Goal: Task Accomplishment & Management: Complete application form

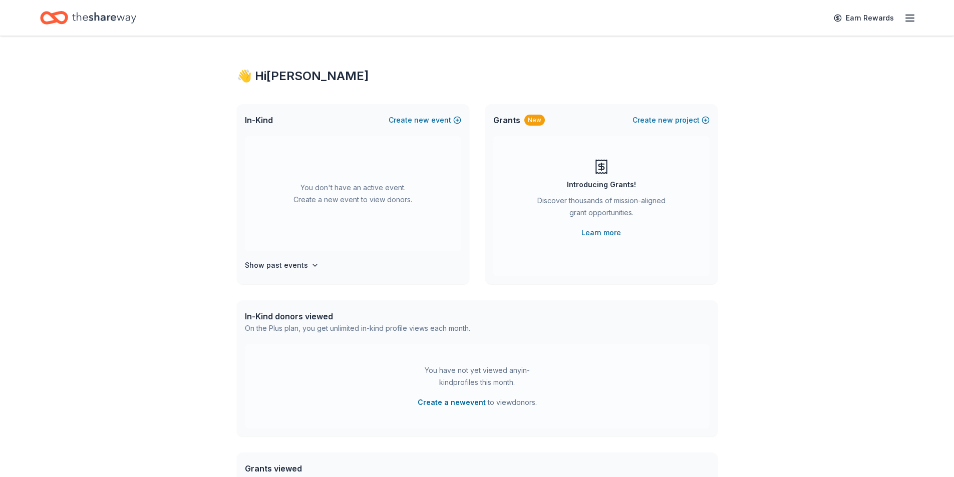
click at [95, 19] on icon "Home" at bounding box center [104, 17] width 64 height 11
click at [411, 120] on button "Create new event" at bounding box center [425, 120] width 73 height 12
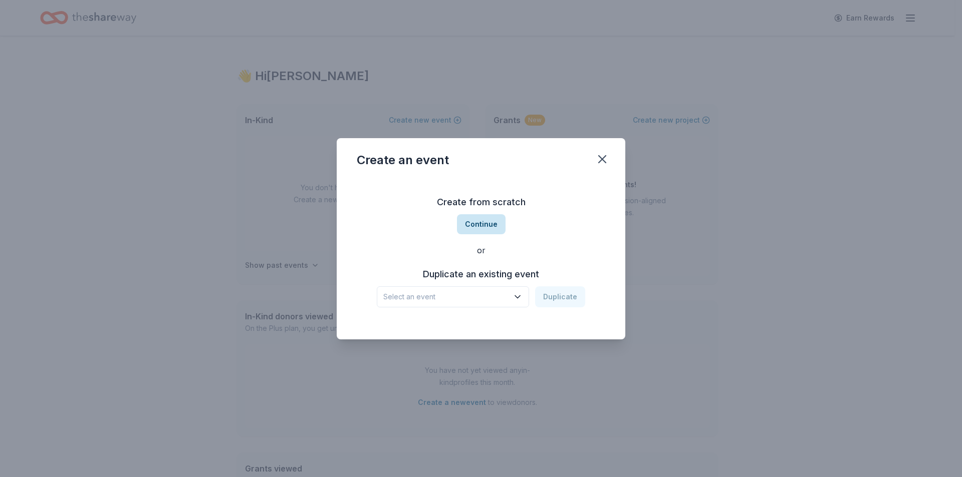
click at [492, 222] on button "Continue" at bounding box center [481, 224] width 49 height 20
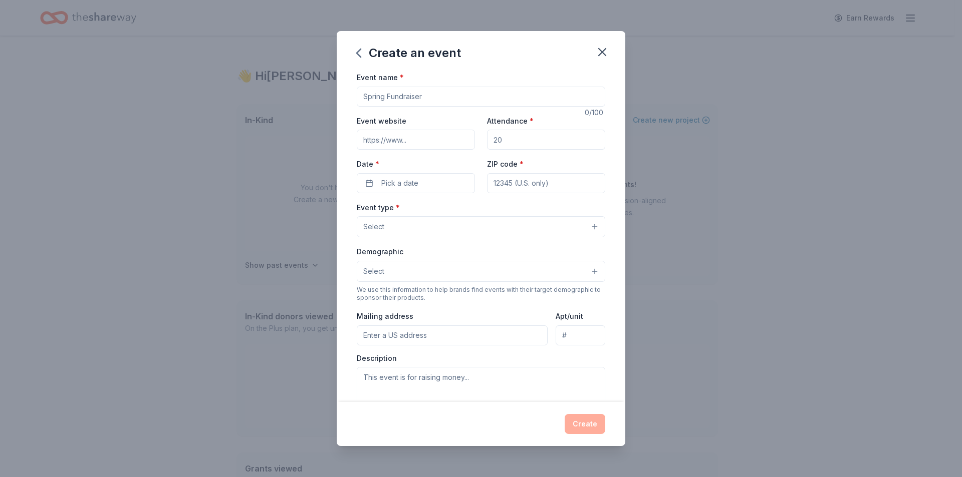
drag, startPoint x: 441, startPoint y: 100, endPoint x: 360, endPoint y: 104, distance: 80.8
click at [360, 104] on input "Event name *" at bounding box center [481, 97] width 248 height 20
type input "Wingfest"
click at [506, 142] on input "Attendance *" at bounding box center [546, 140] width 118 height 20
type input "150"
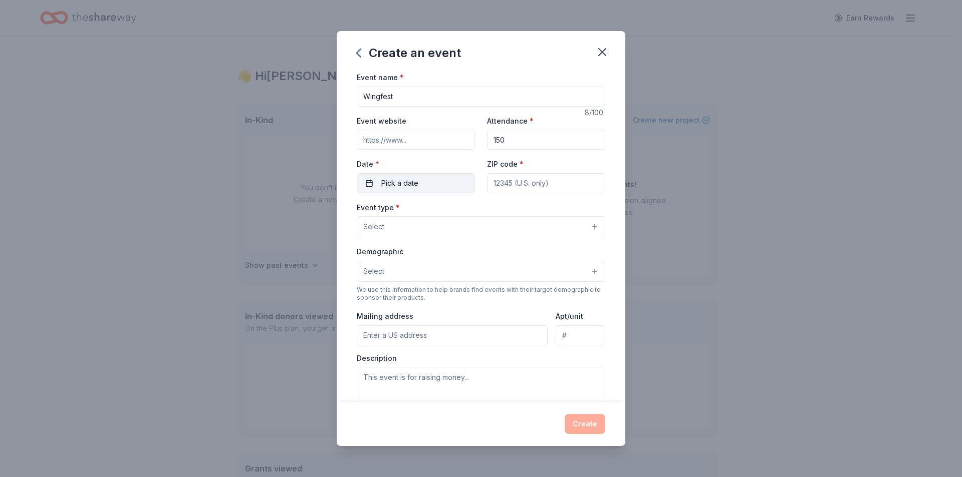
click at [423, 186] on button "Pick a date" at bounding box center [416, 183] width 118 height 20
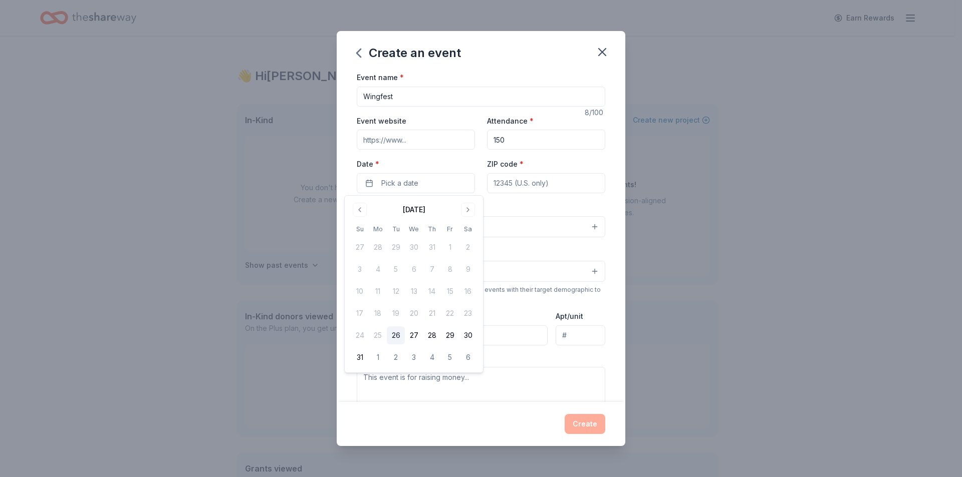
click at [475, 206] on div "August 2025" at bounding box center [414, 209] width 126 height 14
click at [469, 209] on button "Go to next month" at bounding box center [468, 210] width 14 height 14
click at [360, 210] on button "Go to previous month" at bounding box center [360, 210] width 14 height 14
click at [469, 290] on button "20" at bounding box center [468, 292] width 18 height 18
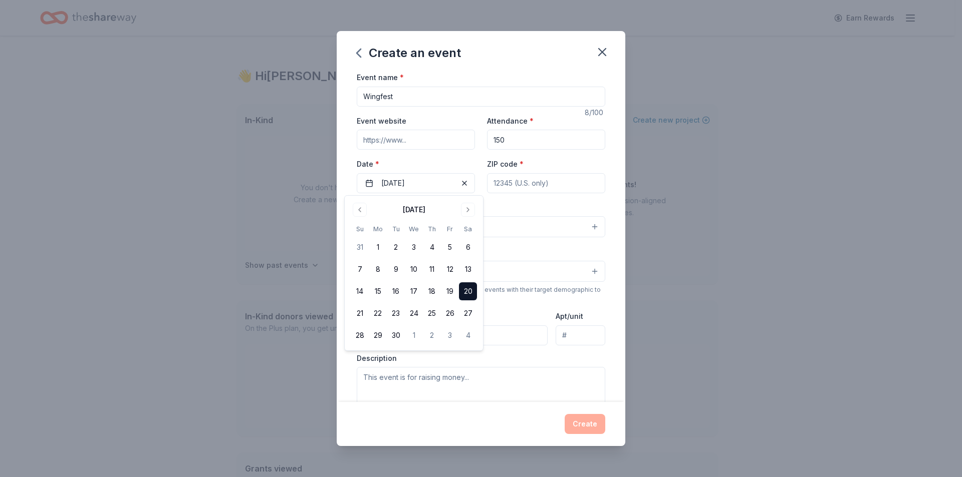
click at [528, 186] on input "ZIP code *" at bounding box center [546, 183] width 118 height 20
type input "08731"
click at [427, 228] on button "Select" at bounding box center [481, 226] width 248 height 21
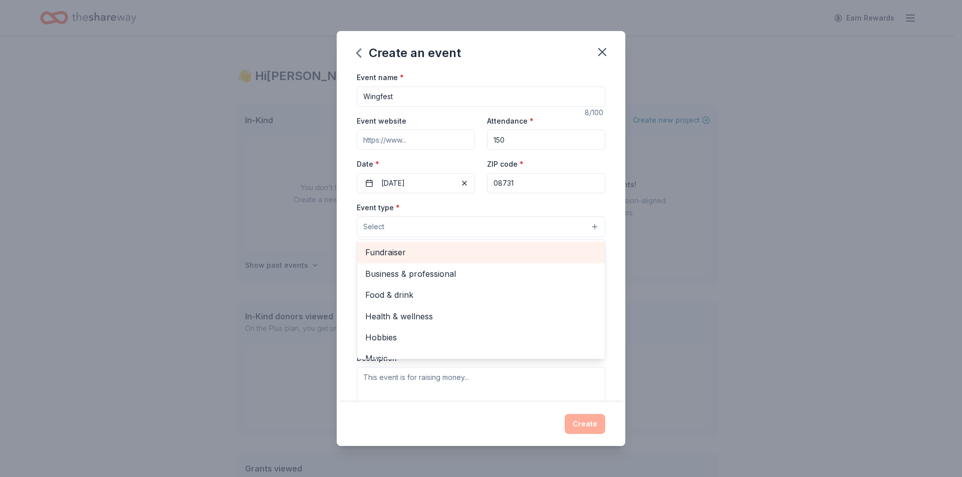
click at [401, 253] on span "Fundraiser" at bounding box center [480, 252] width 231 height 13
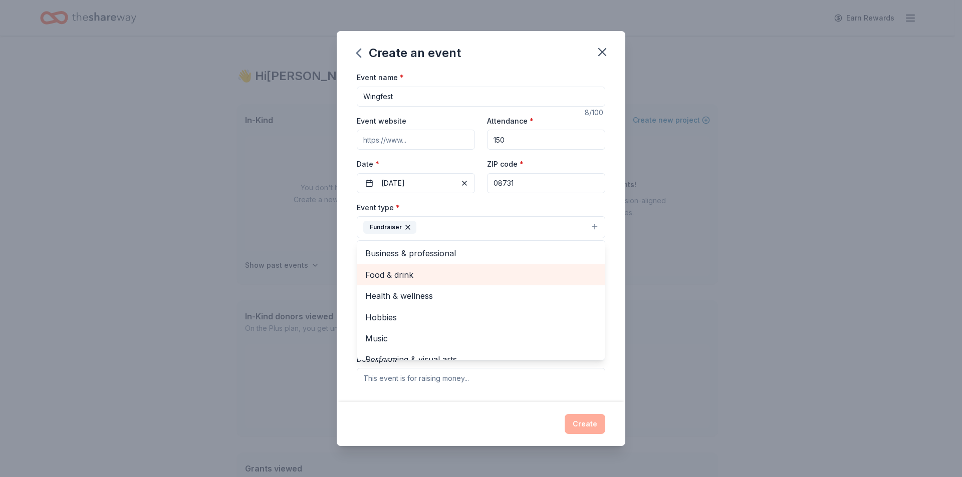
click at [388, 274] on span "Food & drink" at bounding box center [480, 275] width 231 height 13
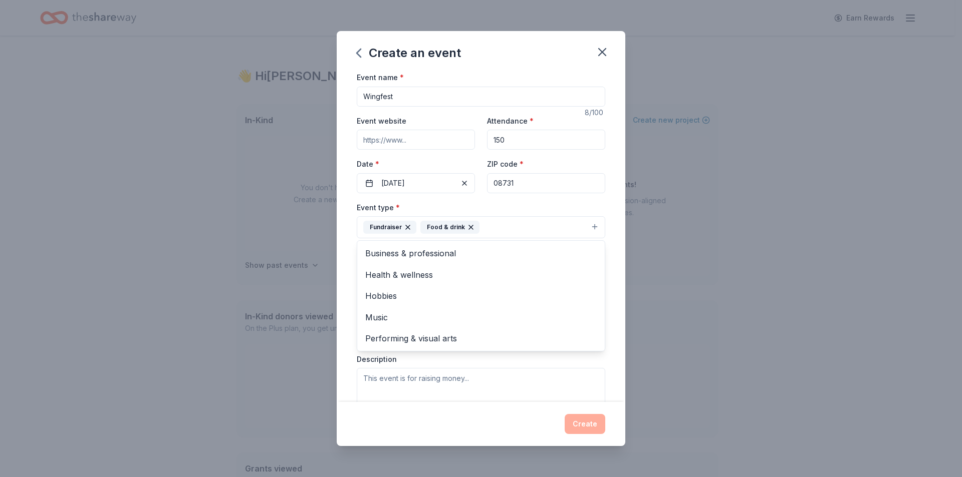
click at [349, 246] on div "Event name * Wingfest 8 /100 Event website Attendance * 150 Date * 09/20/2025 Z…" at bounding box center [481, 236] width 289 height 331
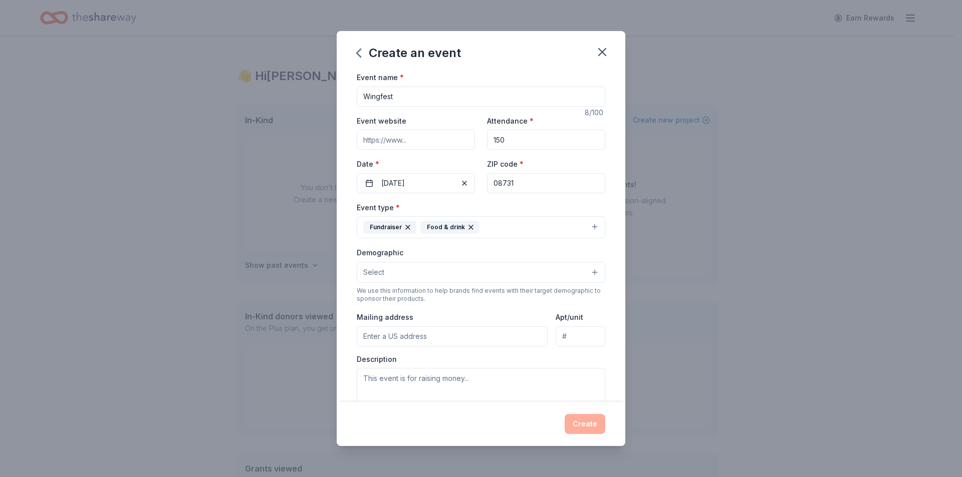
click at [437, 268] on button "Select" at bounding box center [481, 272] width 248 height 21
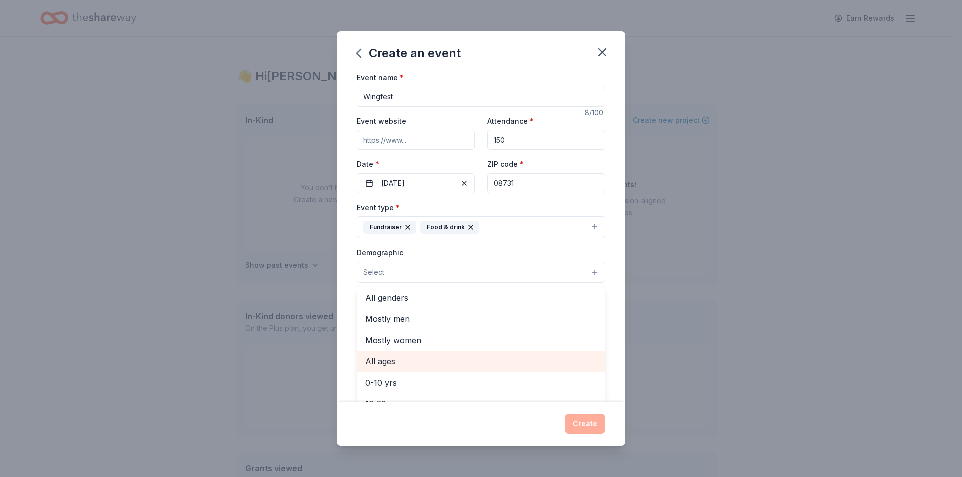
click at [392, 357] on span "All ages" at bounding box center [480, 361] width 231 height 13
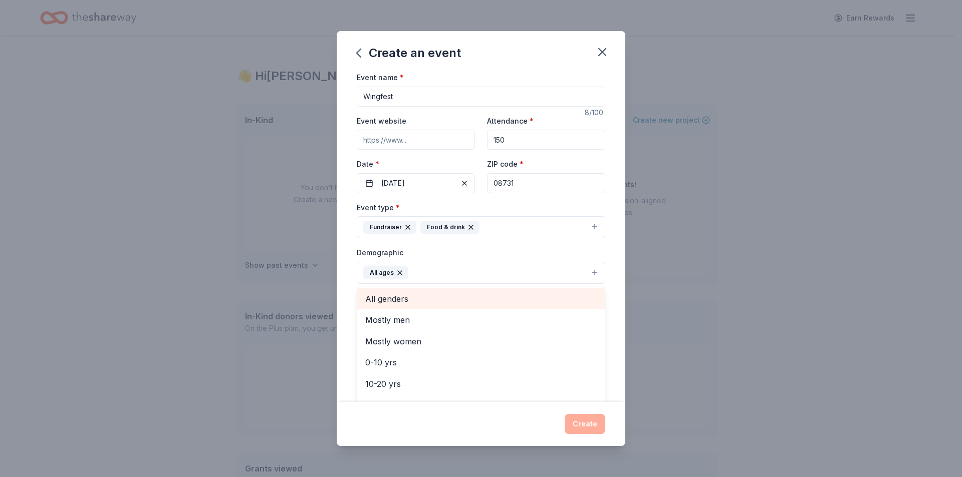
click at [384, 299] on span "All genders" at bounding box center [480, 299] width 231 height 13
click at [348, 311] on div "Event name * Wingfest 8 /100 Event website Attendance * 150 Date * 09/20/2025 Z…" at bounding box center [481, 236] width 289 height 331
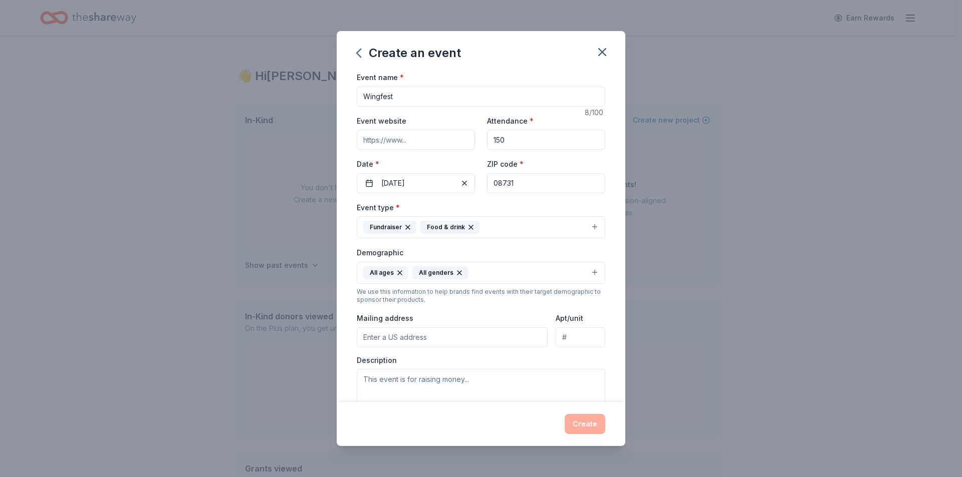
scroll to position [50, 0]
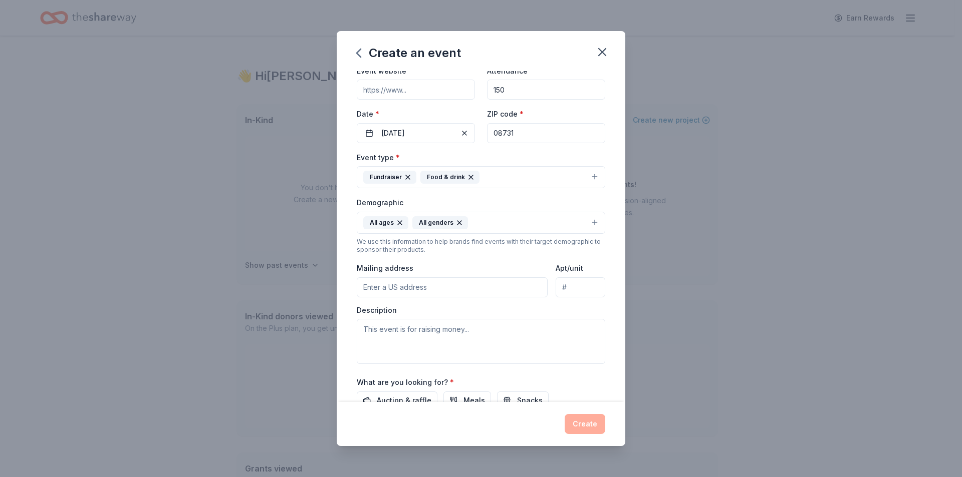
click at [432, 290] on input "Mailing address" at bounding box center [452, 288] width 191 height 20
type input "102 Station Drive, Lacey Township, NJ, 08731"
click at [421, 339] on textarea at bounding box center [481, 341] width 248 height 45
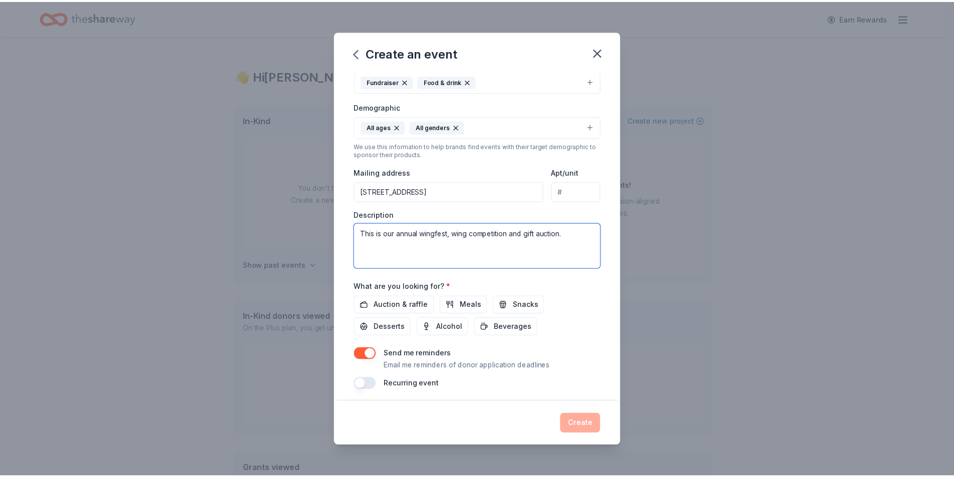
scroll to position [150, 0]
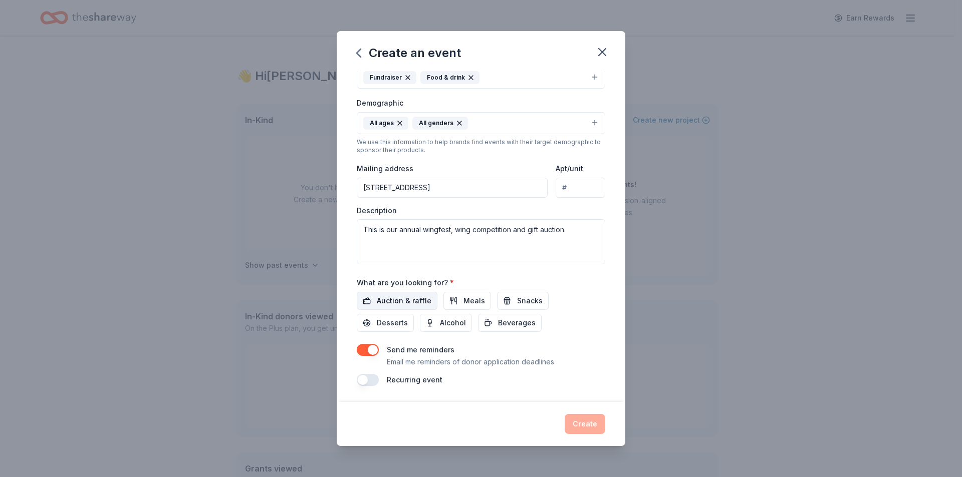
click at [399, 298] on span "Auction & raffle" at bounding box center [404, 301] width 55 height 12
click at [575, 231] on textarea "This is our annual wingfest, wing competition and gift auction." at bounding box center [481, 241] width 248 height 45
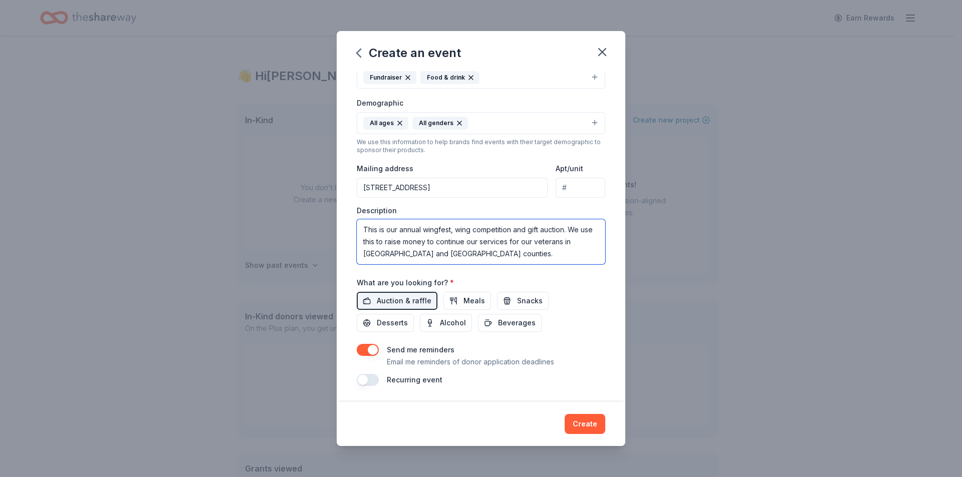
type textarea "This is our annual wingfest, wing competition and gift auction. We use this to …"
drag, startPoint x: 437, startPoint y: 230, endPoint x: 593, endPoint y: 425, distance: 249.2
click at [593, 425] on button "Create" at bounding box center [585, 424] width 41 height 20
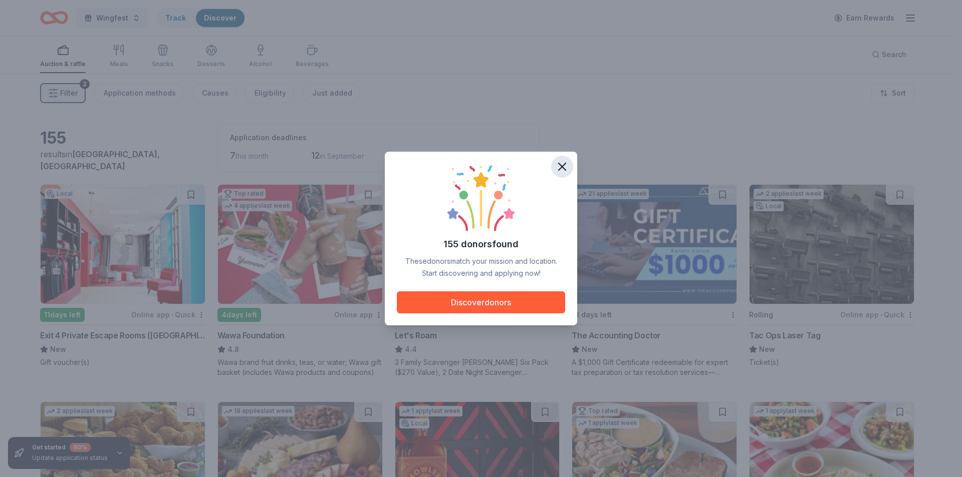
click at [560, 169] on icon "button" at bounding box center [562, 166] width 7 height 7
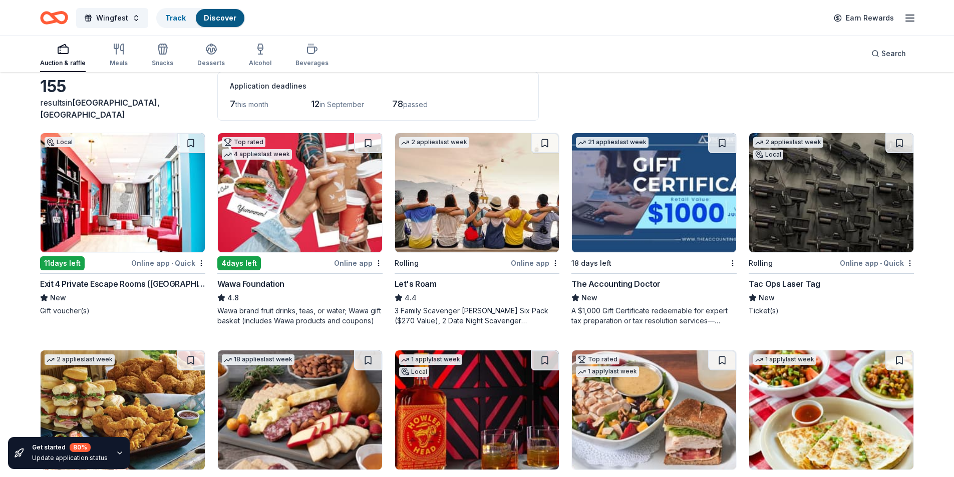
scroll to position [100, 0]
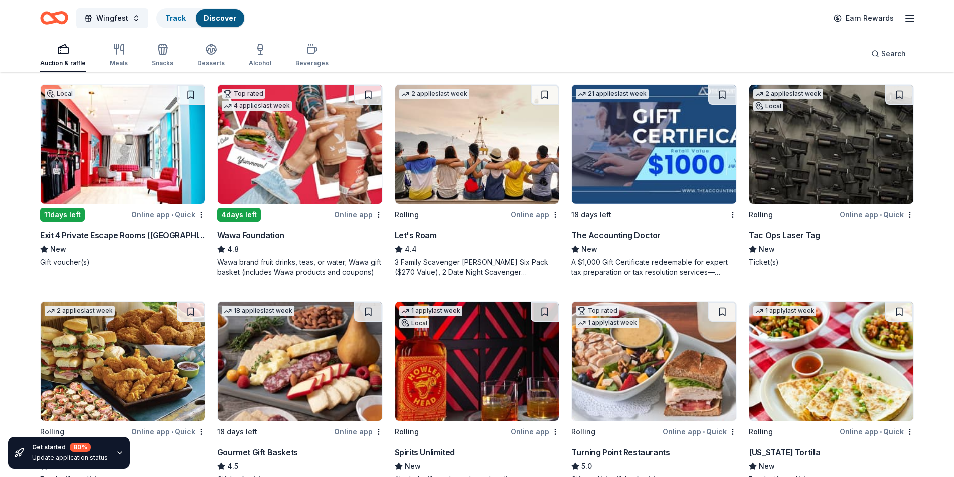
click at [828, 148] on img at bounding box center [832, 144] width 164 height 119
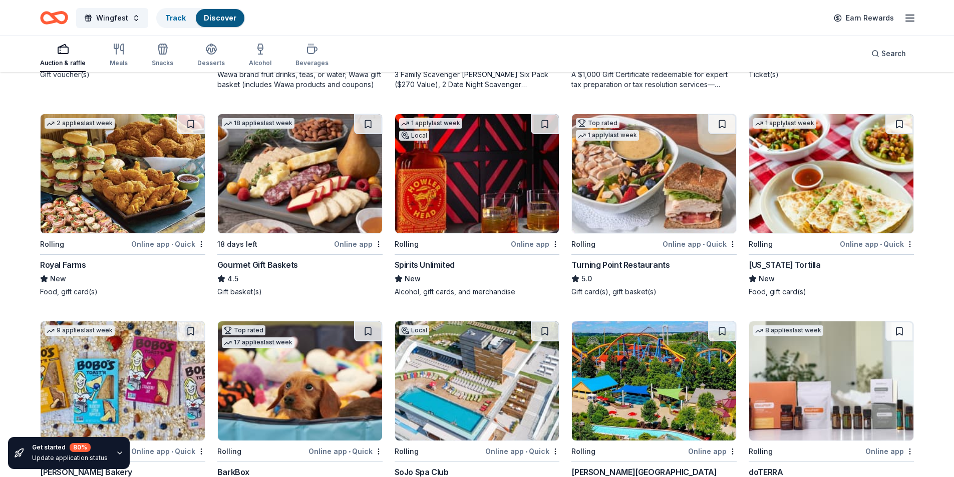
scroll to position [301, 0]
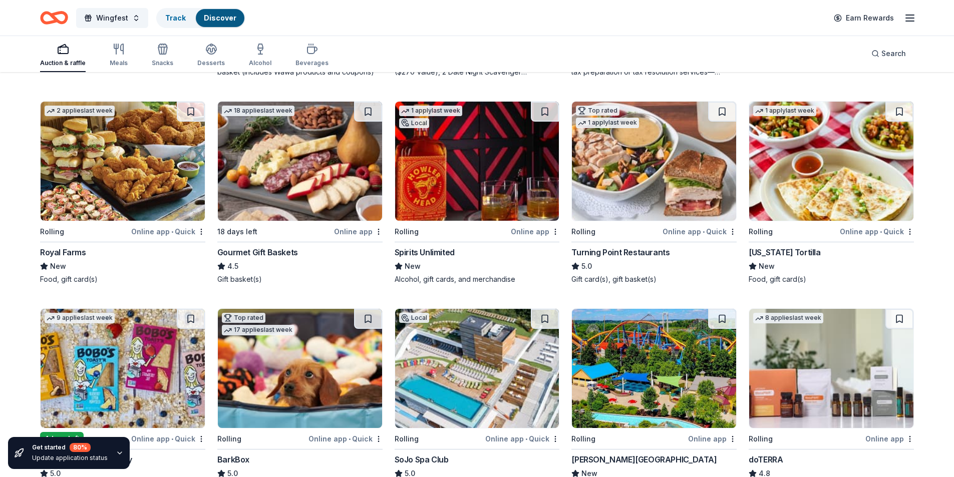
click at [442, 174] on img at bounding box center [477, 161] width 164 height 119
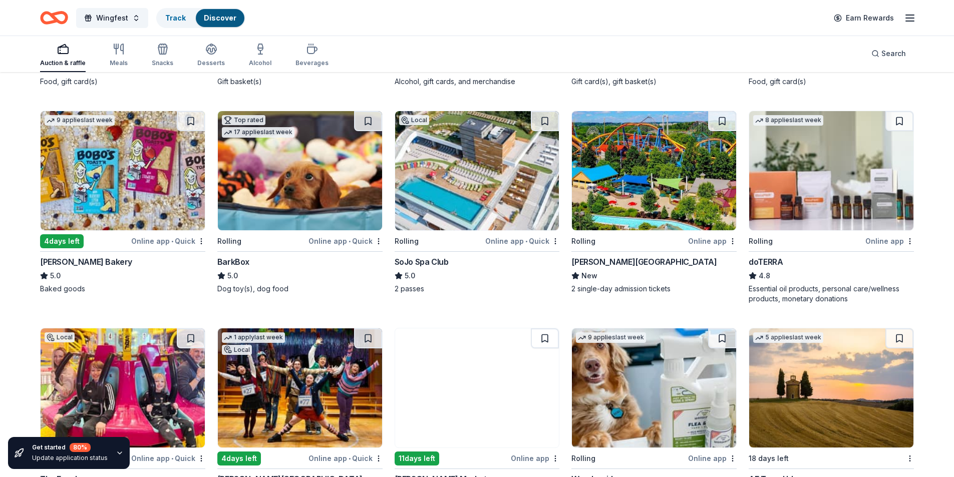
scroll to position [551, 0]
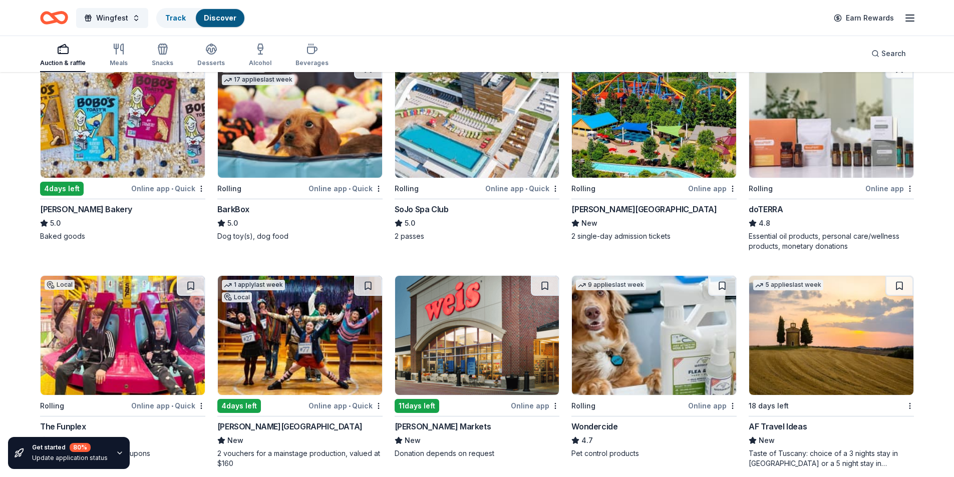
click at [450, 138] on img at bounding box center [477, 118] width 164 height 119
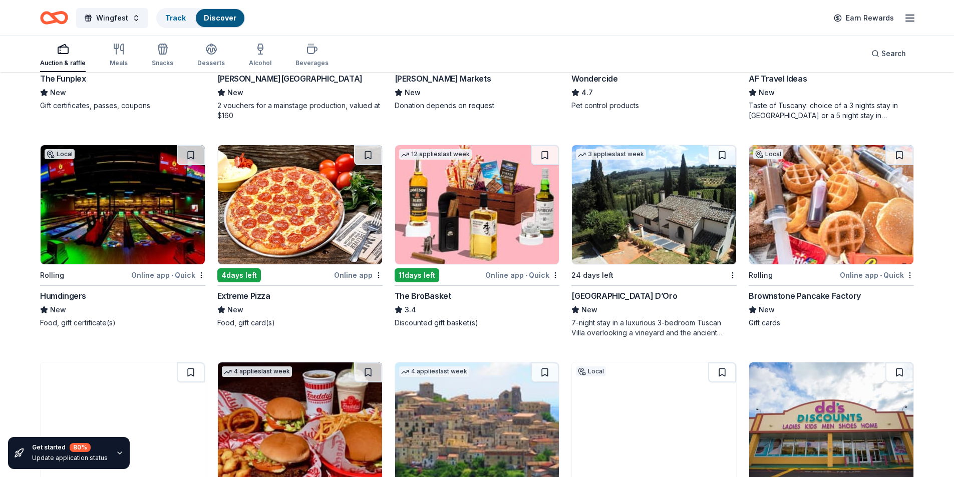
scroll to position [952, 0]
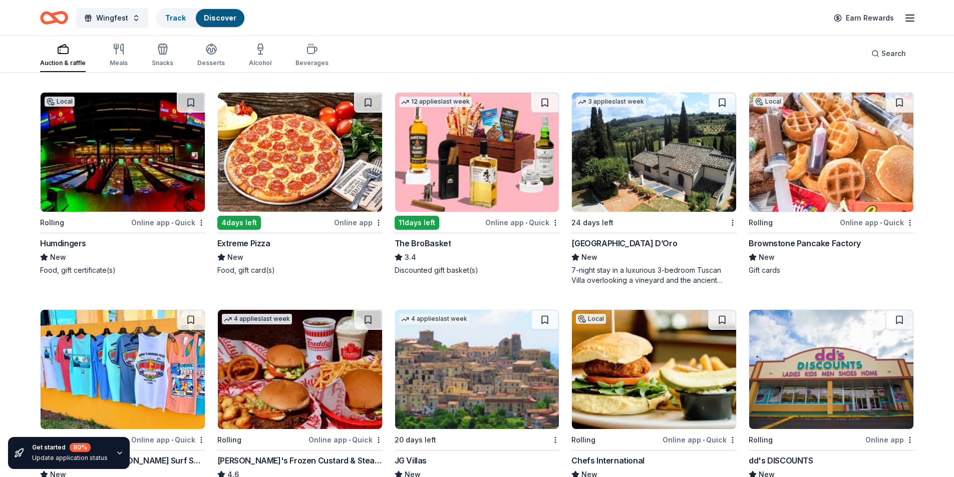
click at [478, 154] on img at bounding box center [477, 152] width 164 height 119
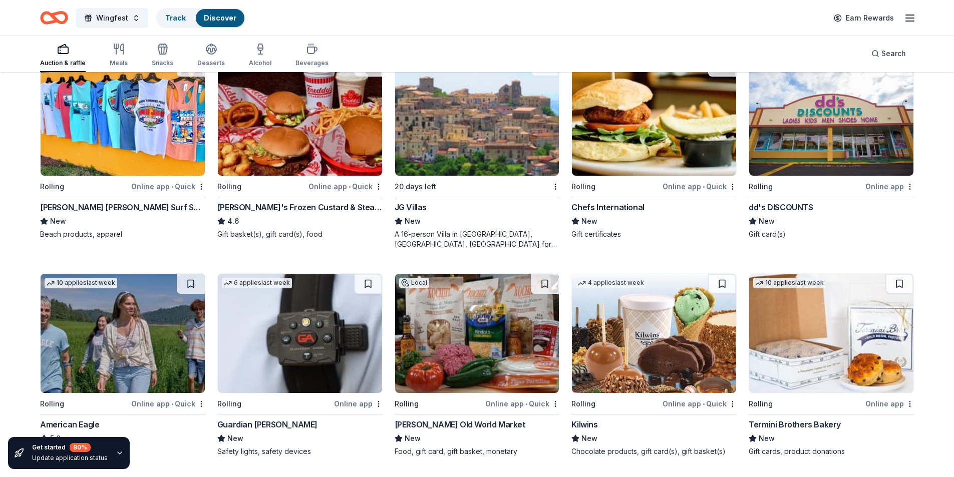
scroll to position [1308, 0]
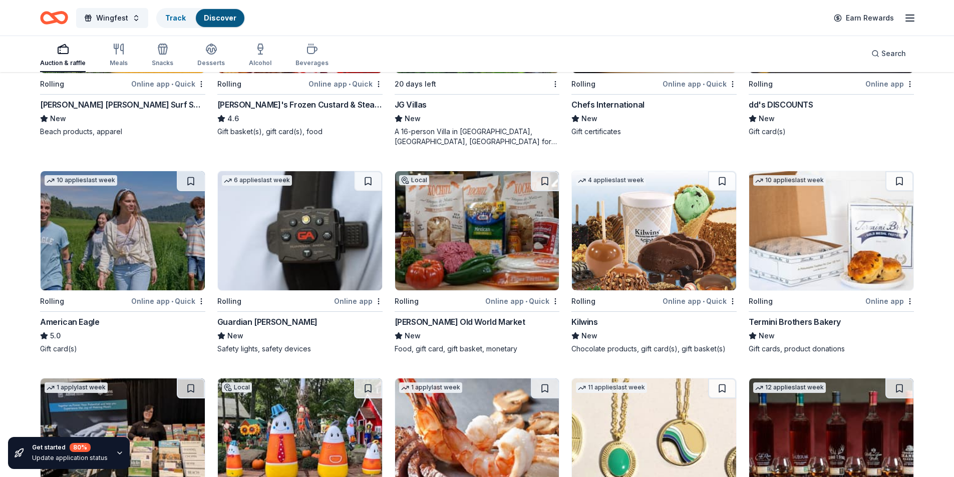
click at [475, 236] on img at bounding box center [477, 230] width 164 height 119
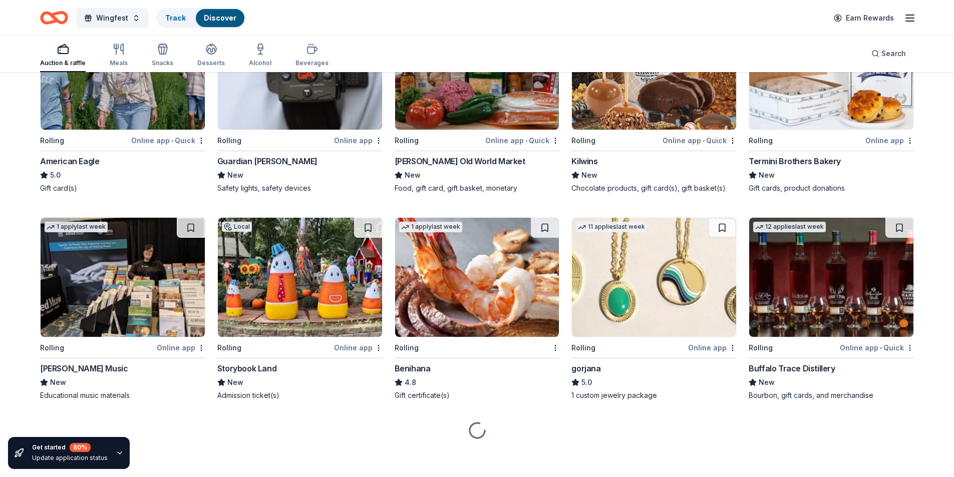
scroll to position [1472, 0]
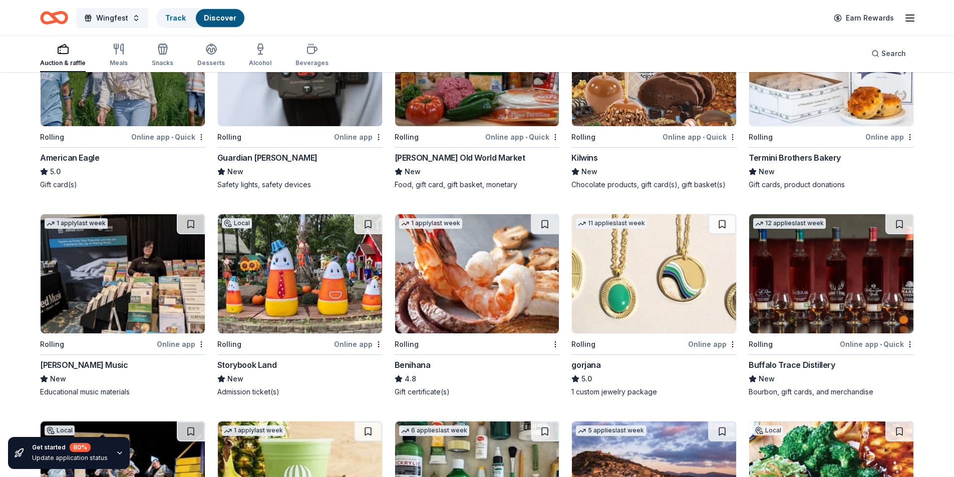
click at [825, 296] on img at bounding box center [832, 273] width 164 height 119
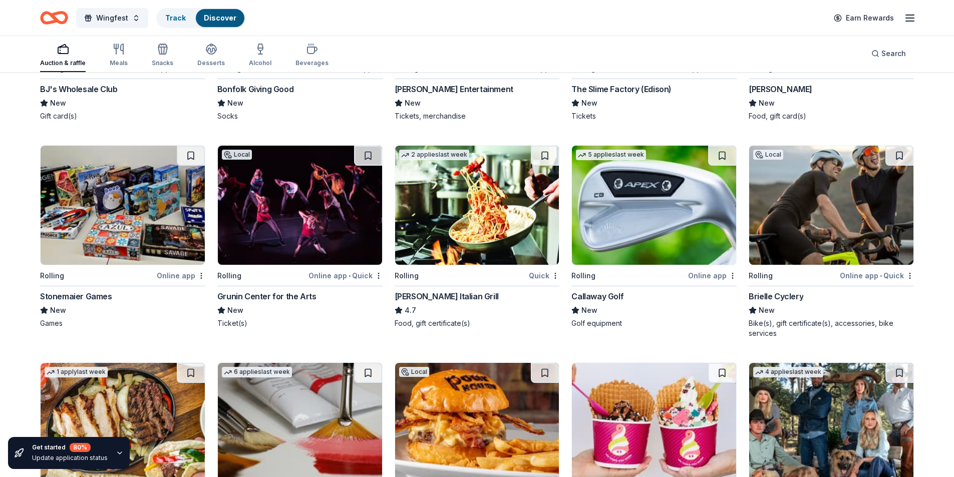
scroll to position [2174, 0]
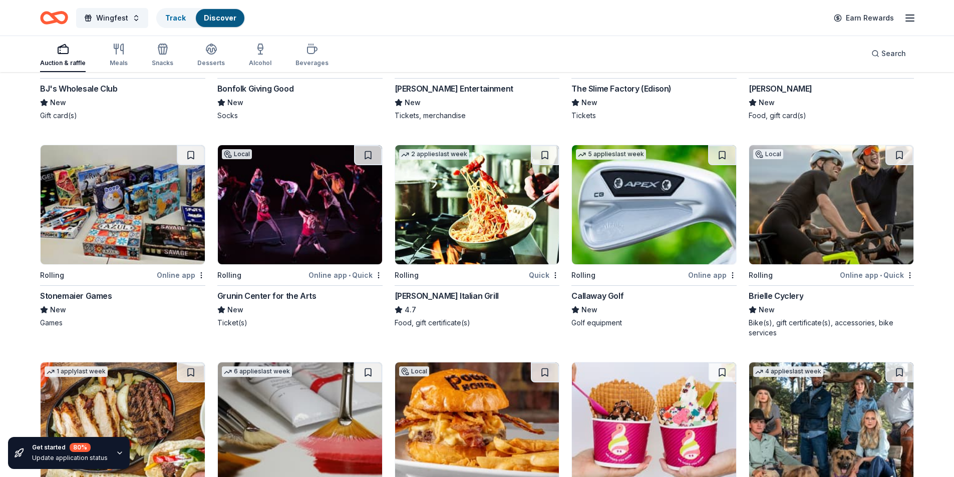
click at [674, 218] on img at bounding box center [654, 204] width 164 height 119
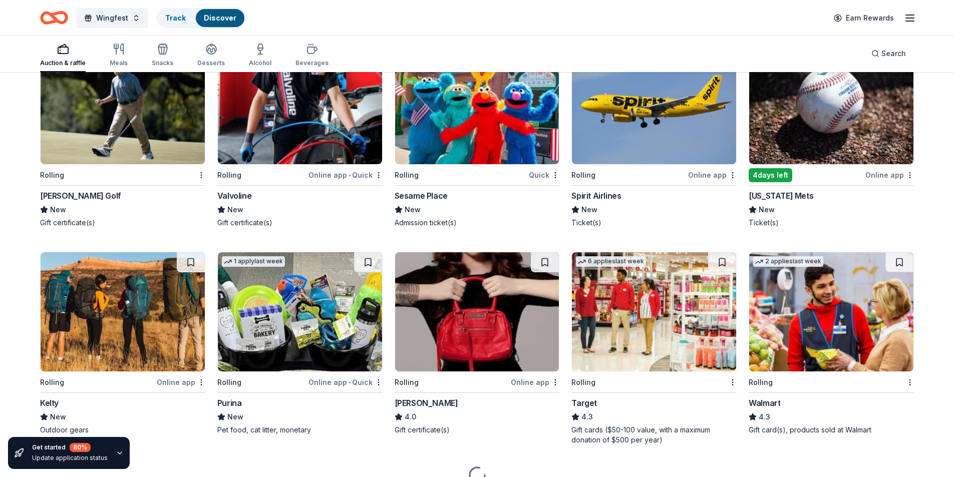
scroll to position [4012, 0]
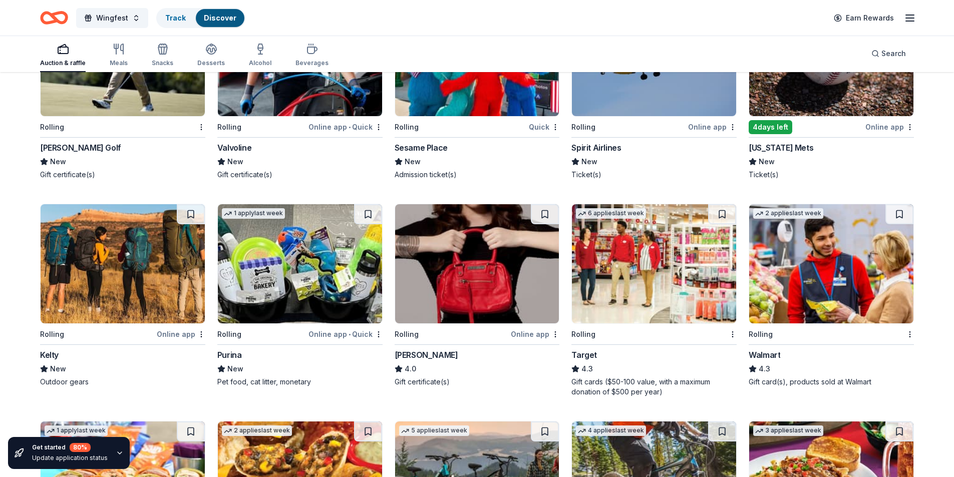
click at [124, 247] on img at bounding box center [123, 263] width 164 height 119
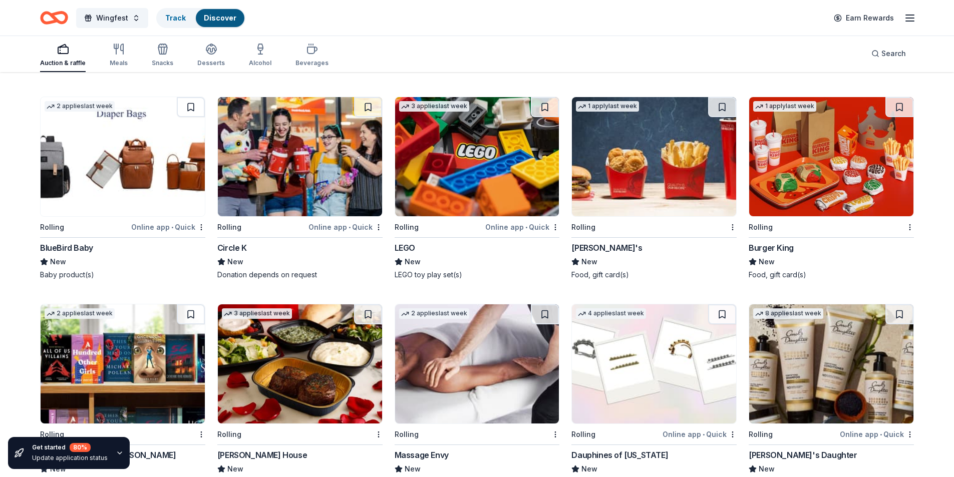
scroll to position [5697, 0]
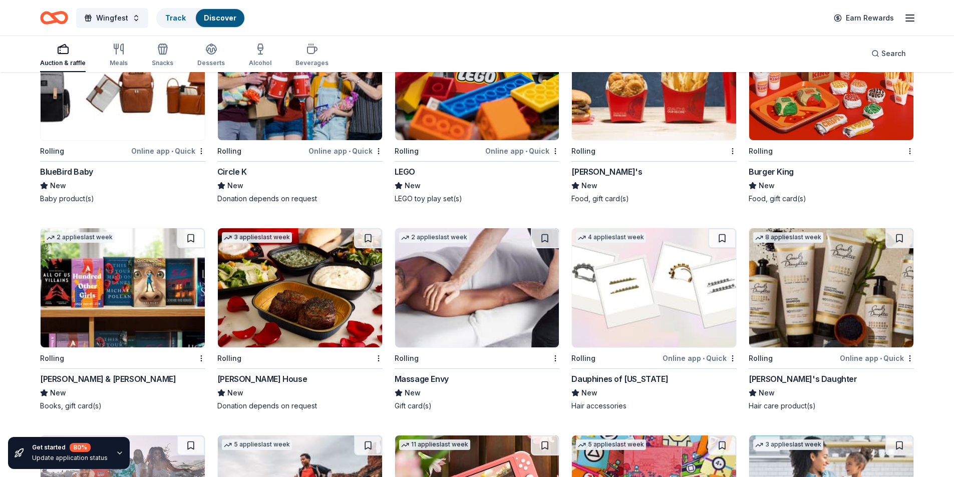
click at [292, 287] on img at bounding box center [300, 287] width 164 height 119
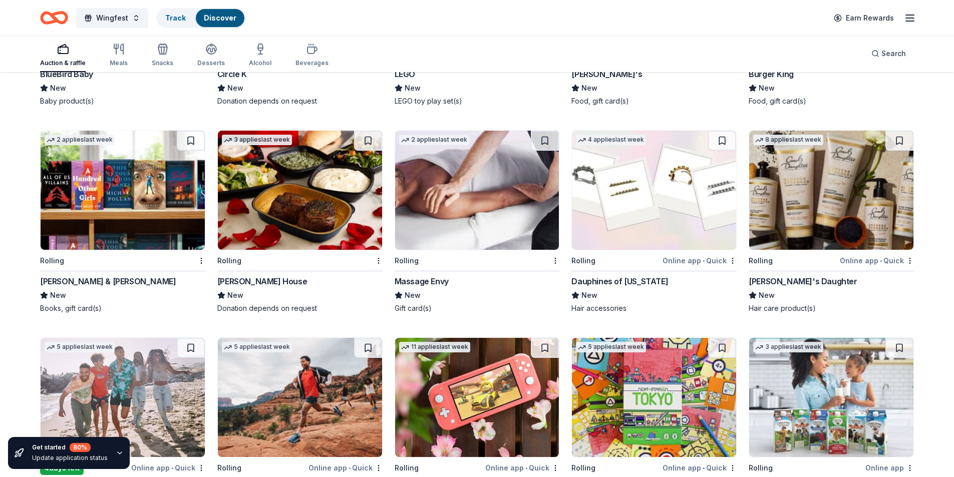
scroll to position [5797, 0]
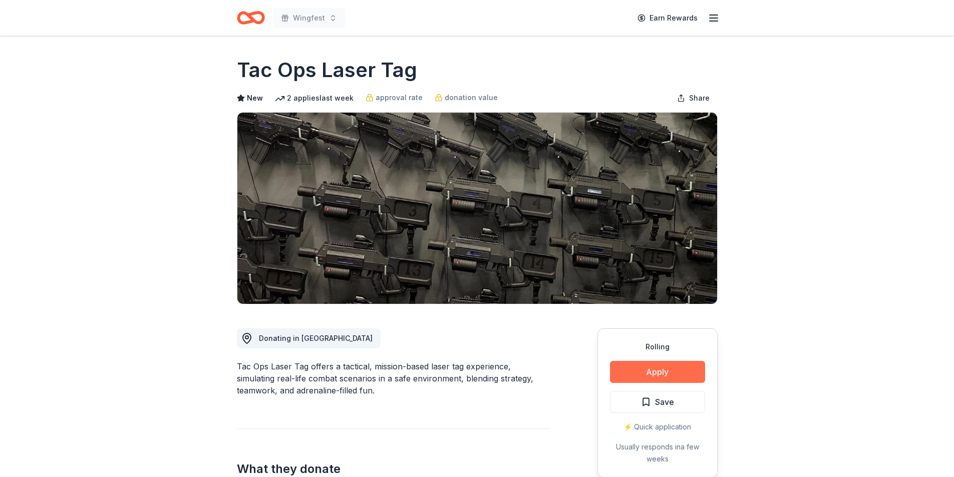
click at [648, 375] on button "Apply" at bounding box center [657, 372] width 95 height 22
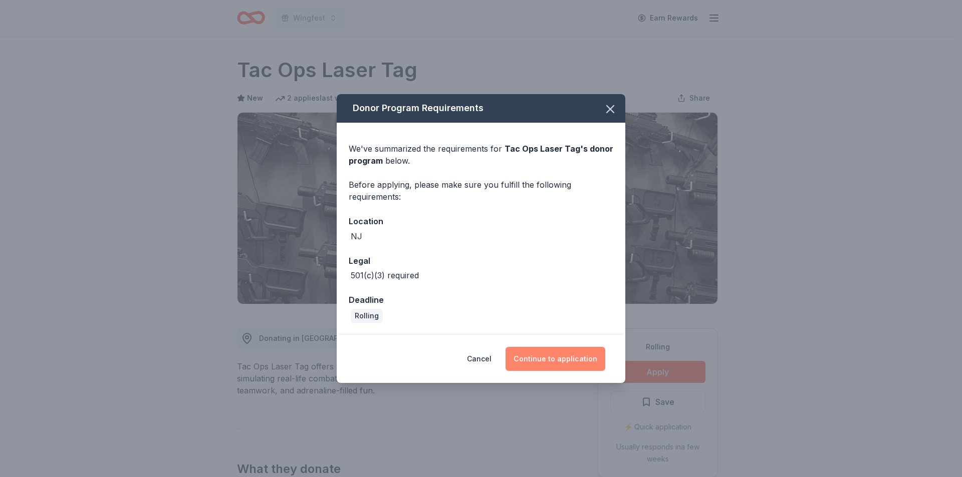
click at [553, 361] on button "Continue to application" at bounding box center [556, 359] width 100 height 24
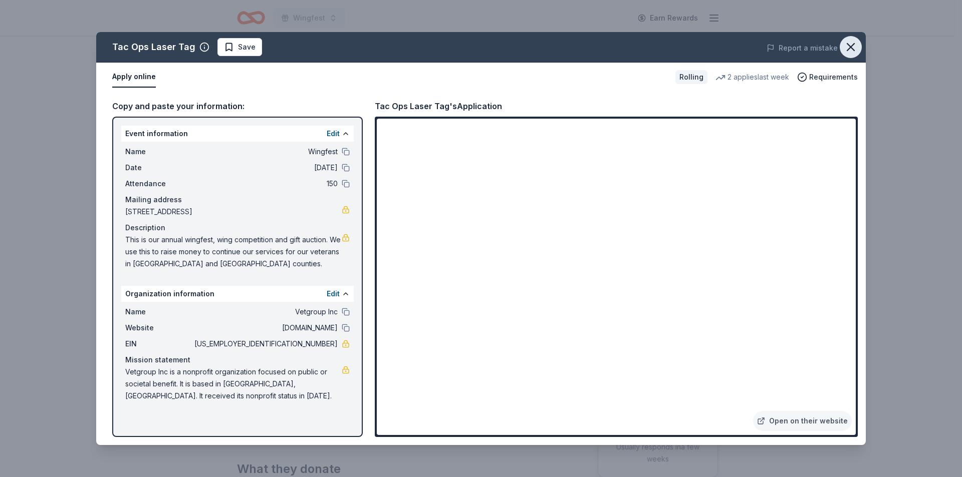
click at [856, 46] on icon "button" at bounding box center [851, 47] width 14 height 14
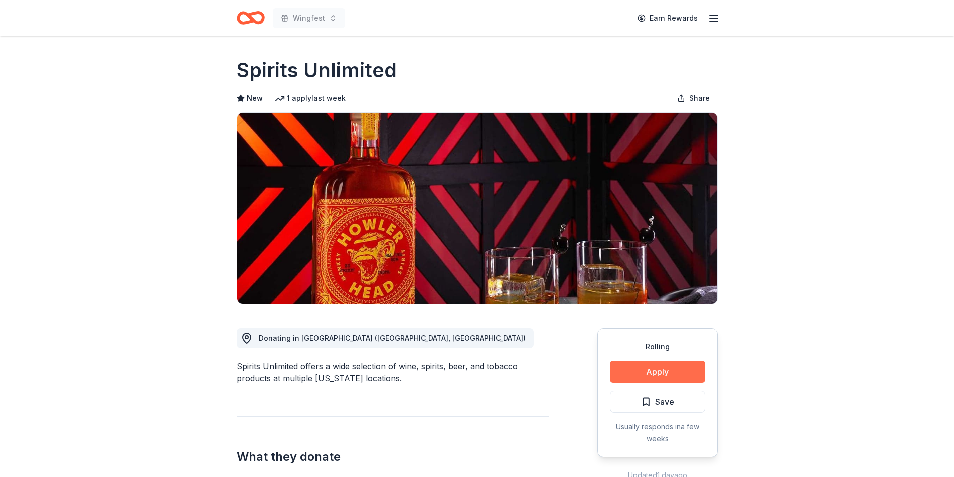
click at [664, 370] on button "Apply" at bounding box center [657, 372] width 95 height 22
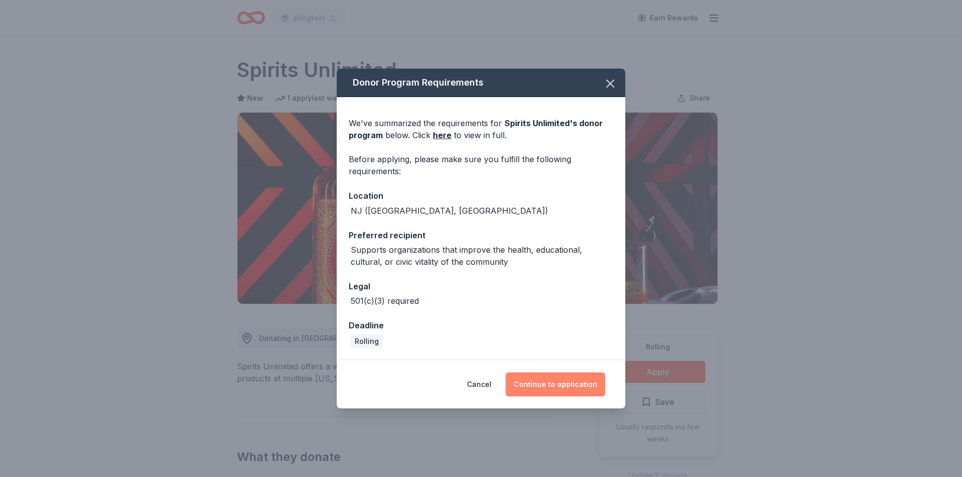
click at [570, 384] on button "Continue to application" at bounding box center [556, 385] width 100 height 24
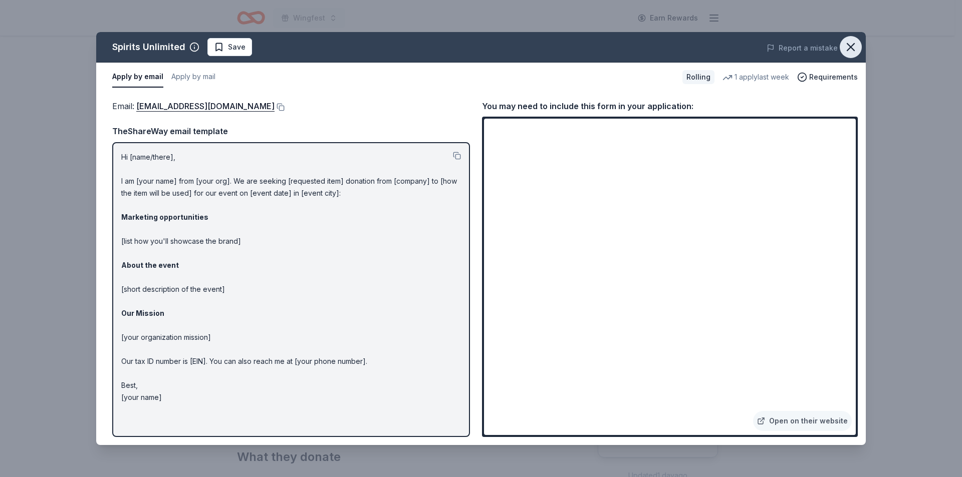
click at [849, 47] on icon "button" at bounding box center [851, 47] width 14 height 14
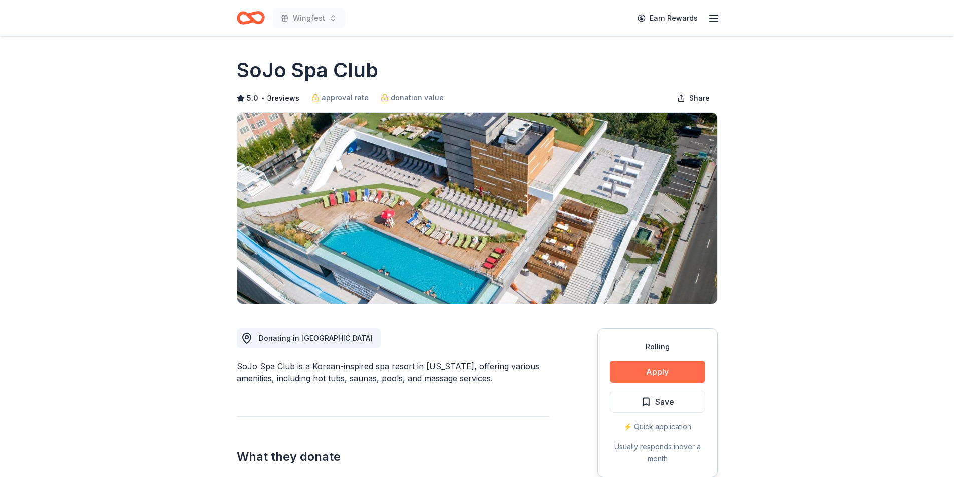
click at [654, 372] on button "Apply" at bounding box center [657, 372] width 95 height 22
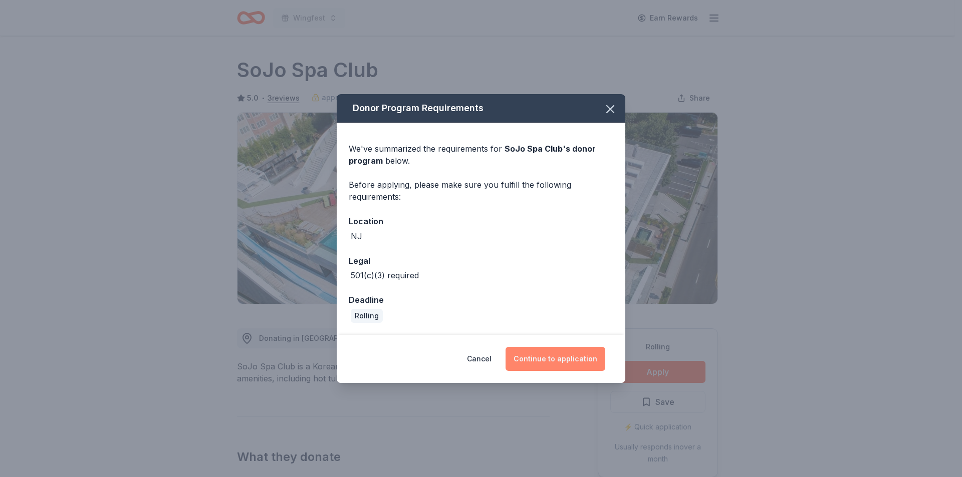
click at [571, 361] on button "Continue to application" at bounding box center [556, 359] width 100 height 24
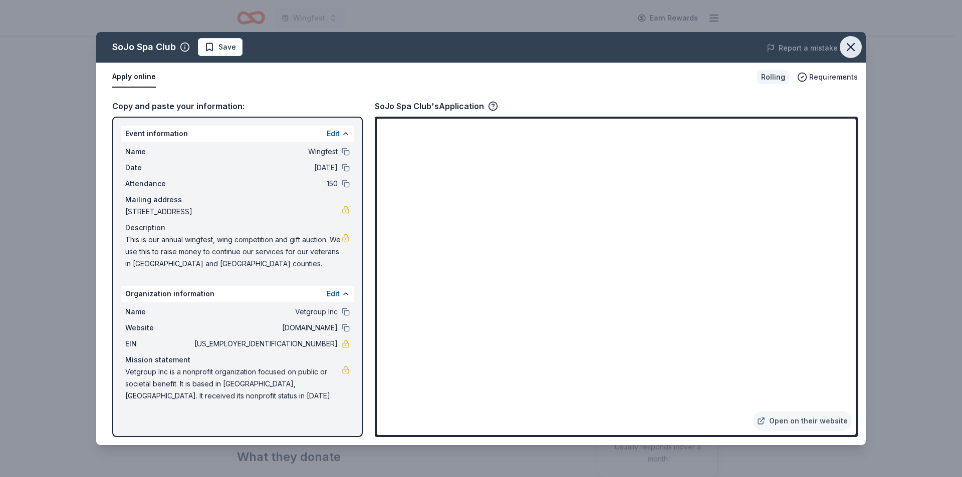
click at [849, 44] on icon "button" at bounding box center [851, 47] width 14 height 14
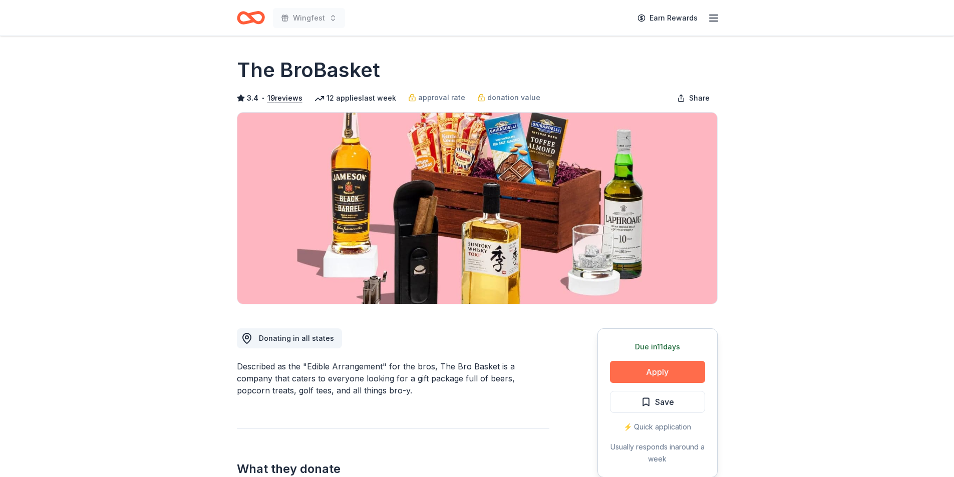
click at [643, 373] on button "Apply" at bounding box center [657, 372] width 95 height 22
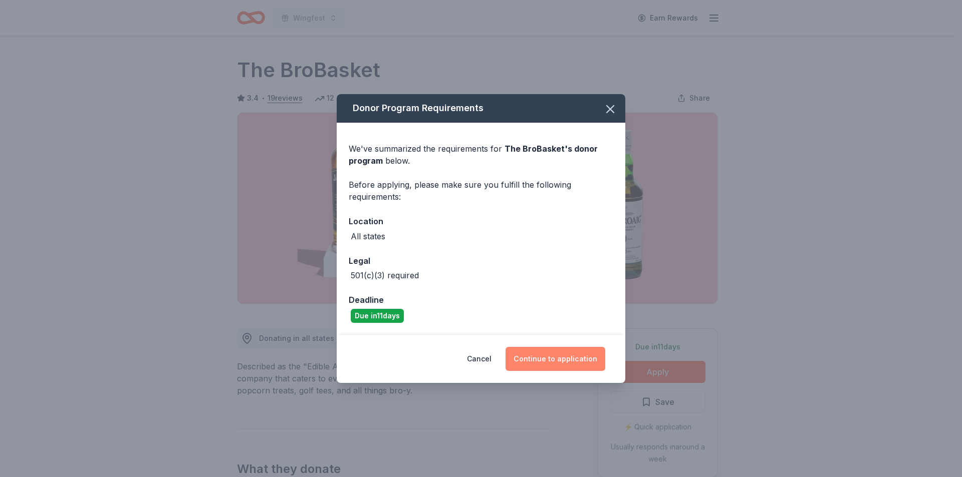
click at [545, 360] on button "Continue to application" at bounding box center [556, 359] width 100 height 24
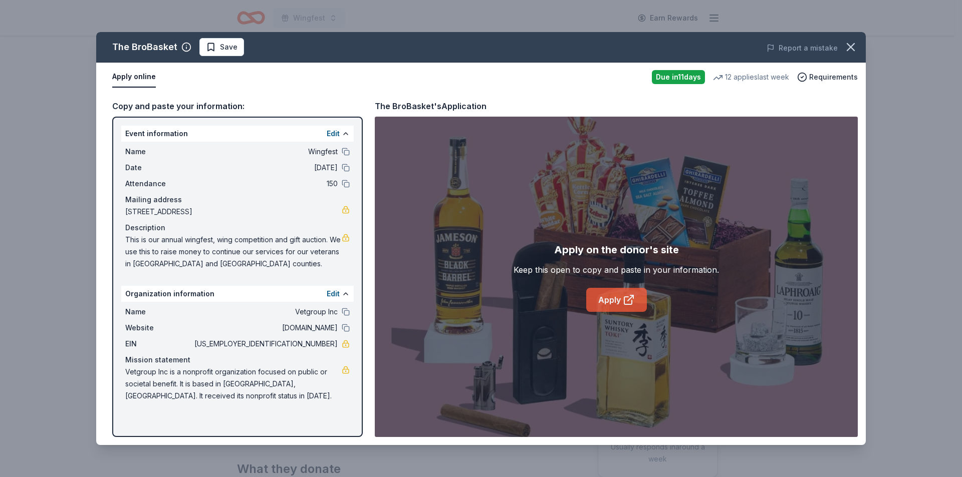
click at [620, 302] on link "Apply" at bounding box center [616, 300] width 61 height 24
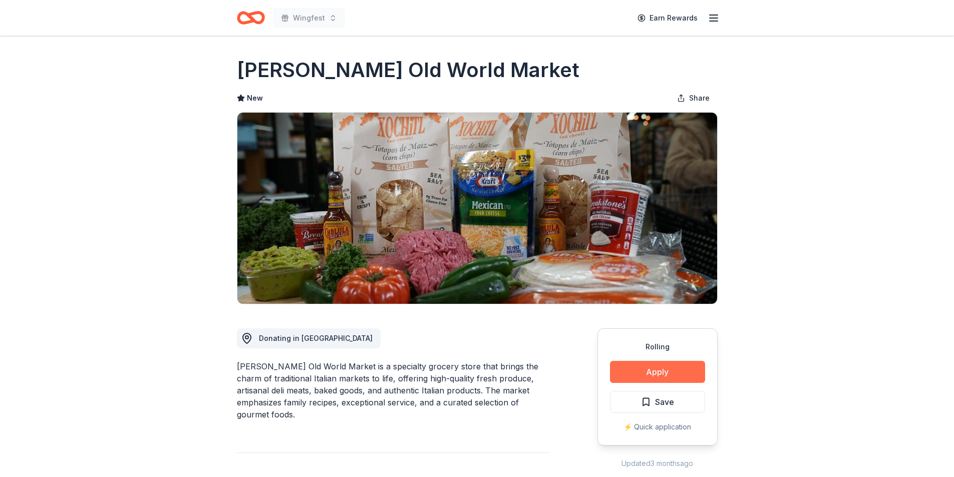
click at [638, 375] on button "Apply" at bounding box center [657, 372] width 95 height 22
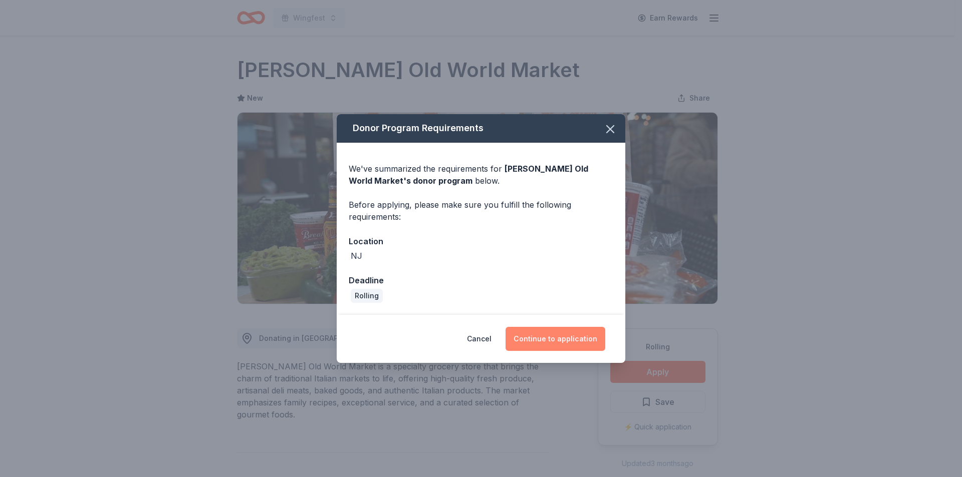
click at [560, 335] on button "Continue to application" at bounding box center [556, 339] width 100 height 24
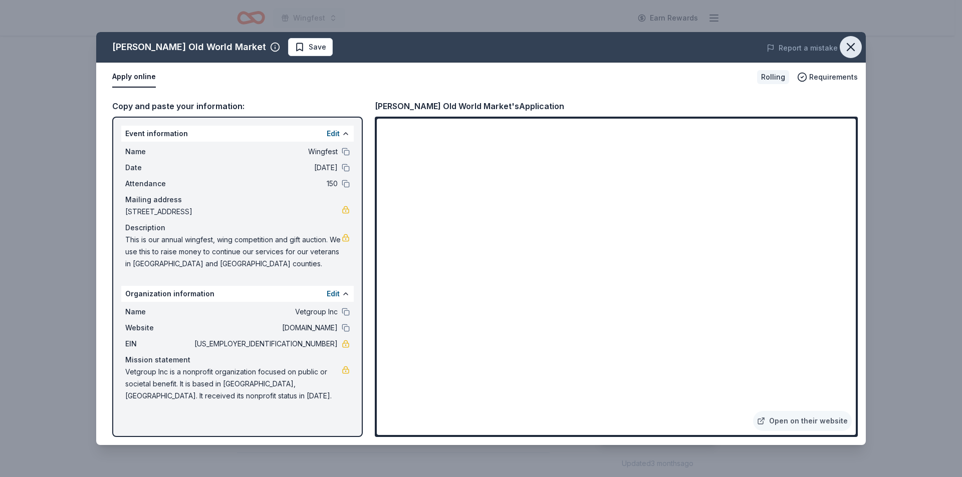
click at [852, 45] on icon "button" at bounding box center [851, 47] width 14 height 14
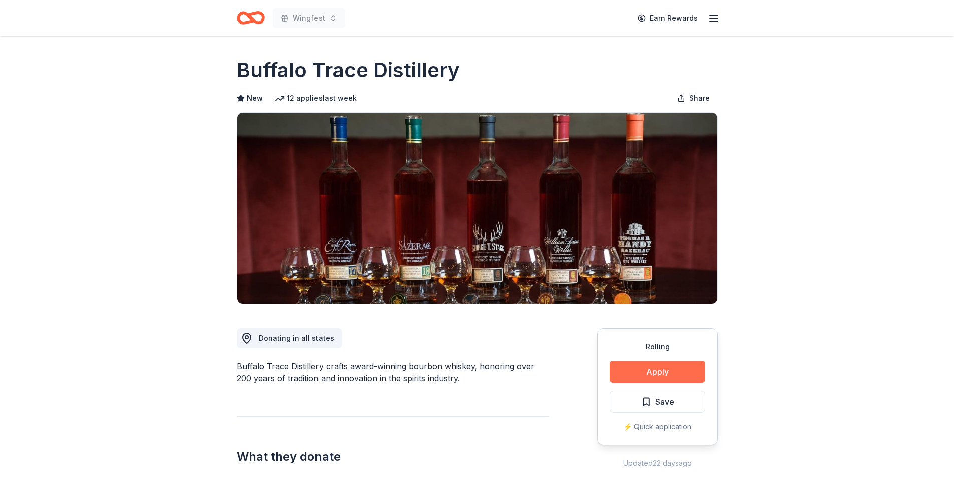
click at [698, 367] on button "Apply" at bounding box center [657, 372] width 95 height 22
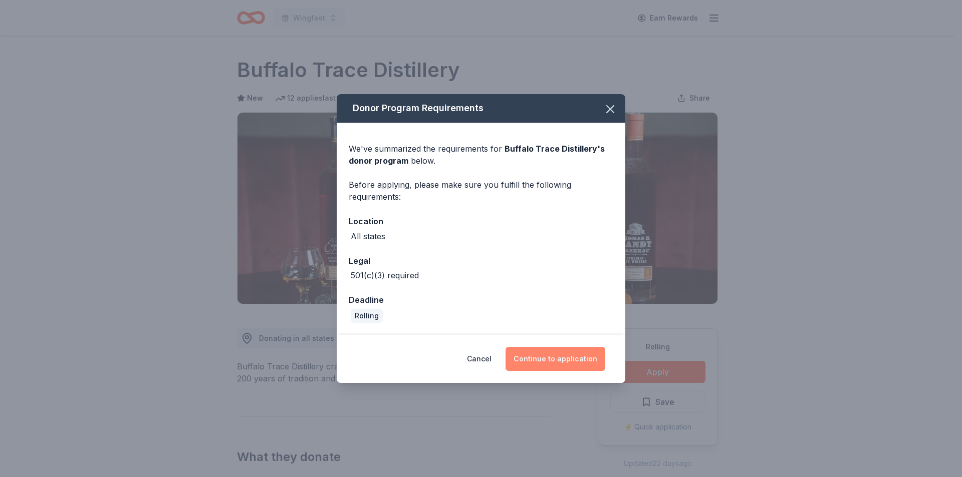
click at [569, 358] on button "Continue to application" at bounding box center [556, 359] width 100 height 24
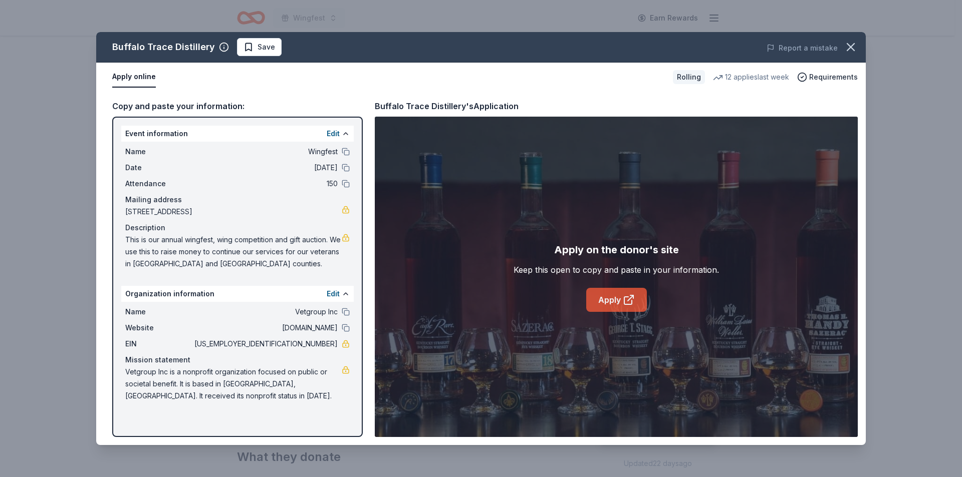
click at [607, 302] on link "Apply" at bounding box center [616, 300] width 61 height 24
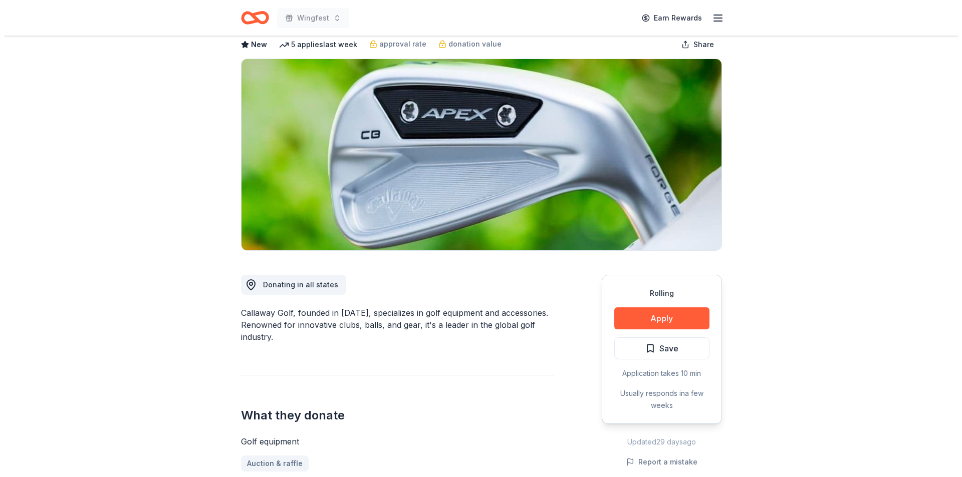
scroll to position [100, 0]
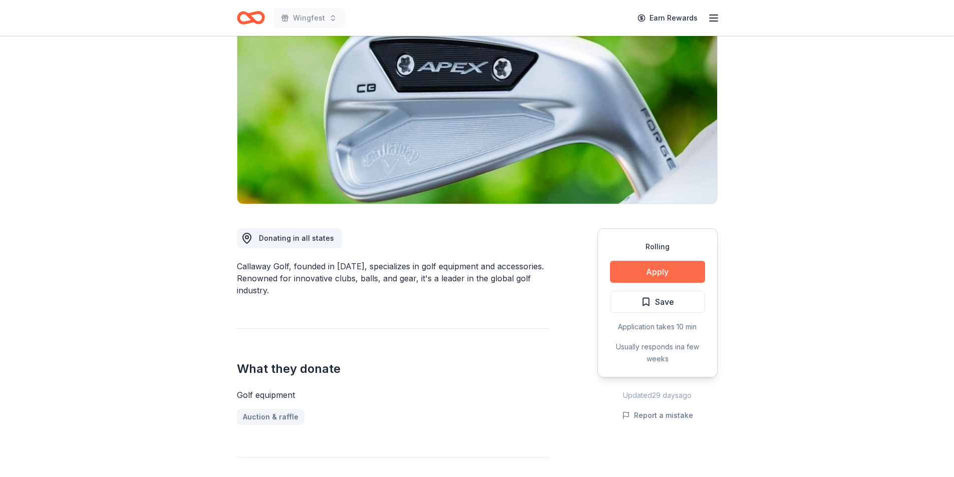
click at [671, 270] on button "Apply" at bounding box center [657, 272] width 95 height 22
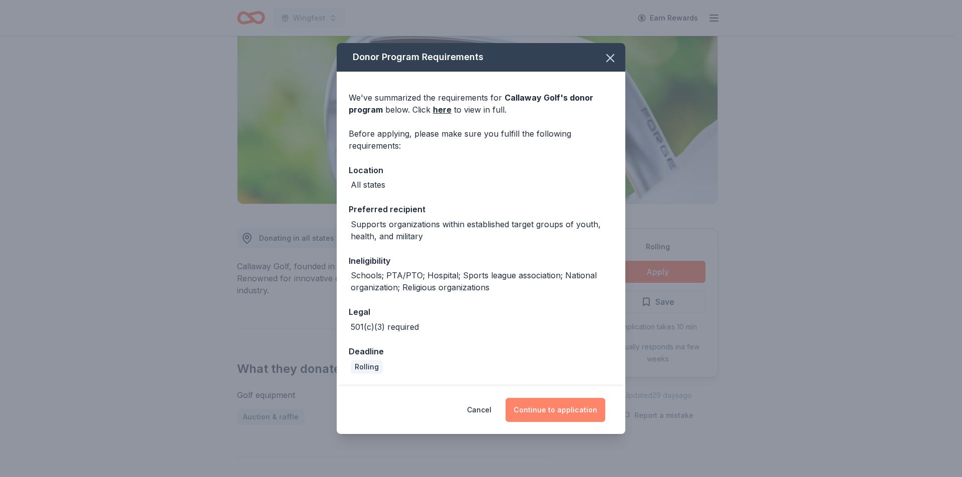
click at [555, 414] on button "Continue to application" at bounding box center [556, 410] width 100 height 24
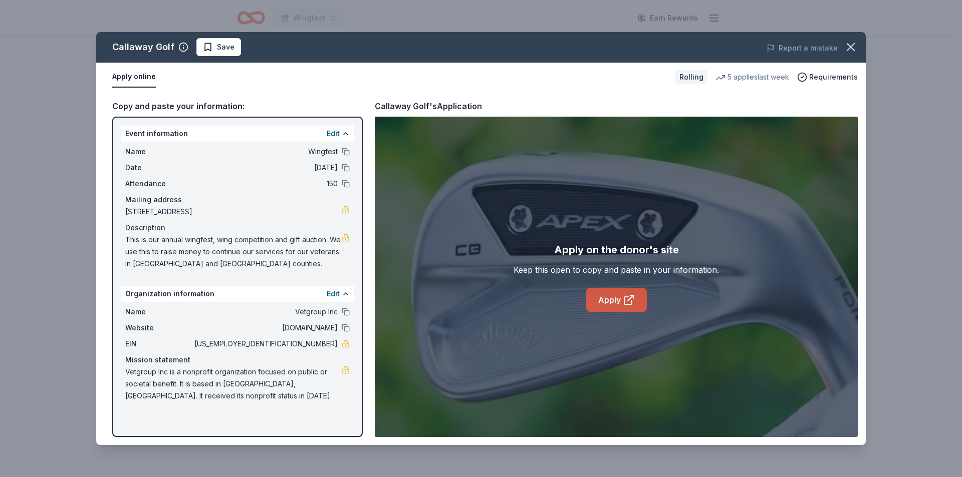
click at [617, 299] on link "Apply" at bounding box center [616, 300] width 61 height 24
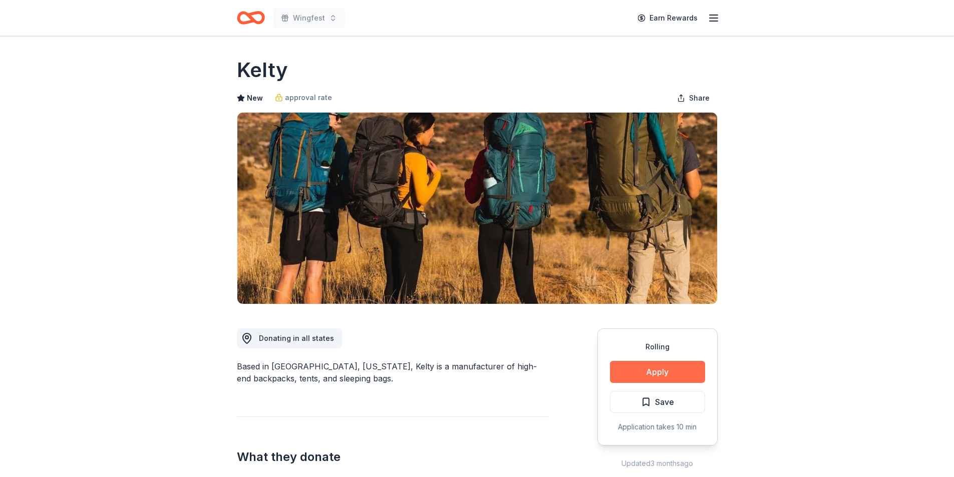
click at [666, 368] on button "Apply" at bounding box center [657, 372] width 95 height 22
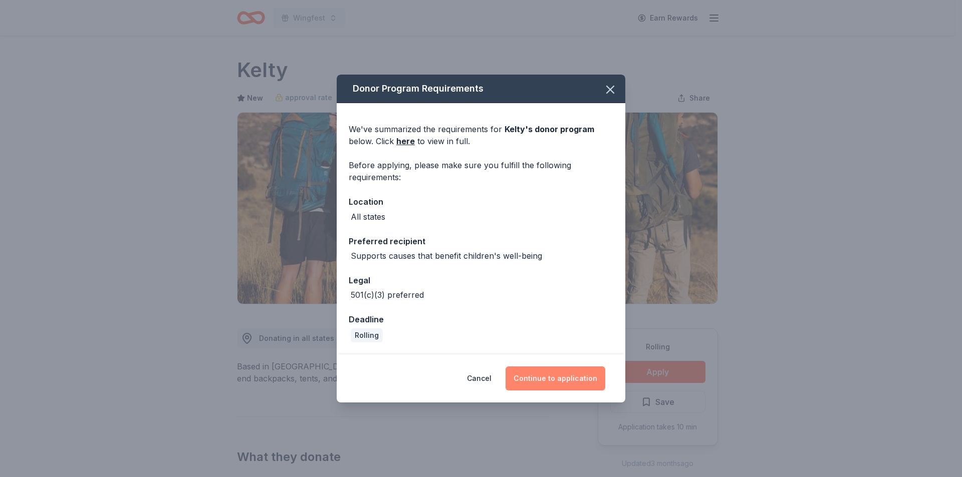
click at [577, 382] on button "Continue to application" at bounding box center [556, 379] width 100 height 24
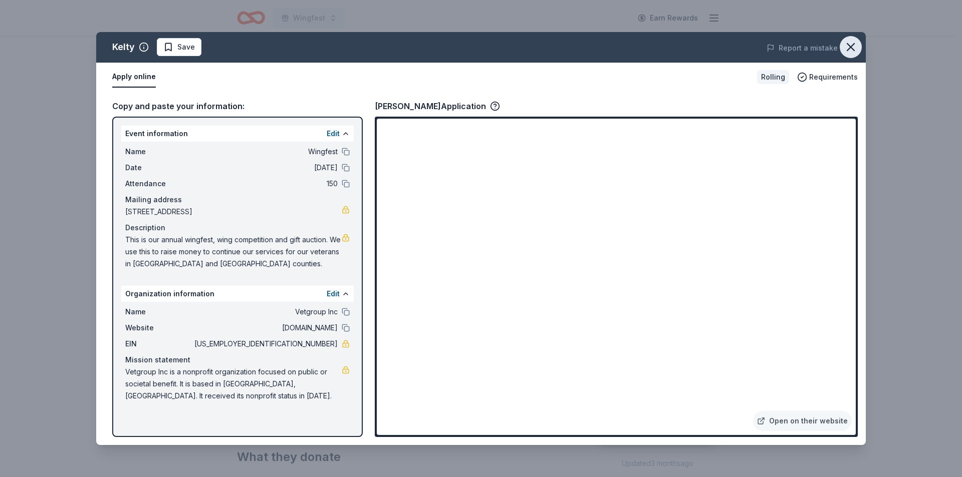
click at [849, 46] on icon "button" at bounding box center [850, 47] width 7 height 7
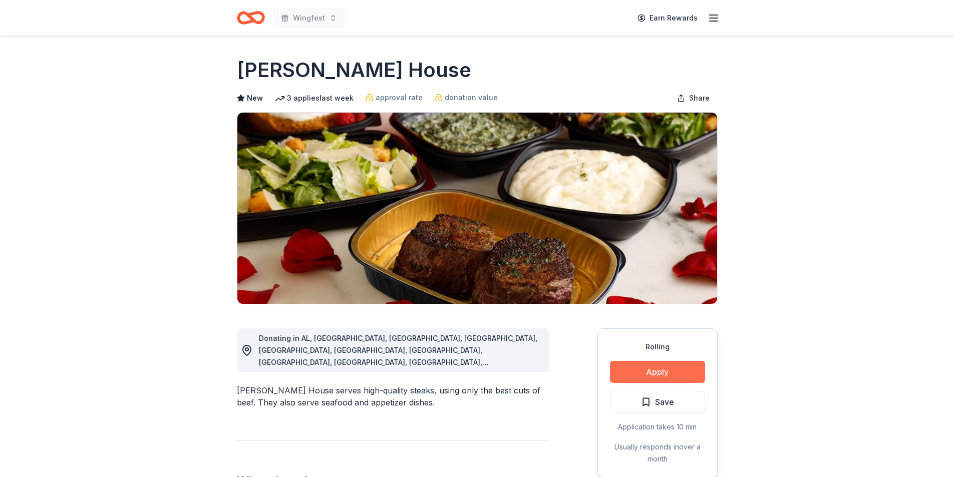
click at [668, 372] on button "Apply" at bounding box center [657, 372] width 95 height 22
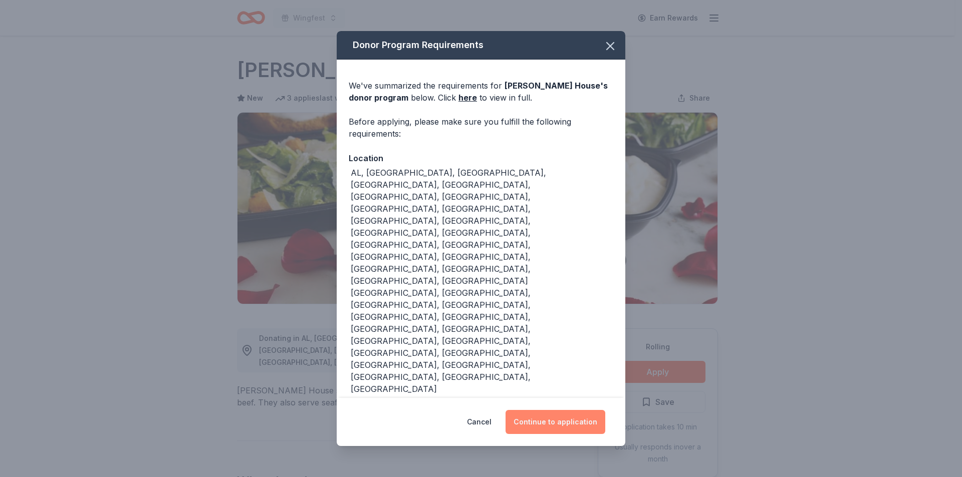
click at [564, 410] on button "Continue to application" at bounding box center [556, 422] width 100 height 24
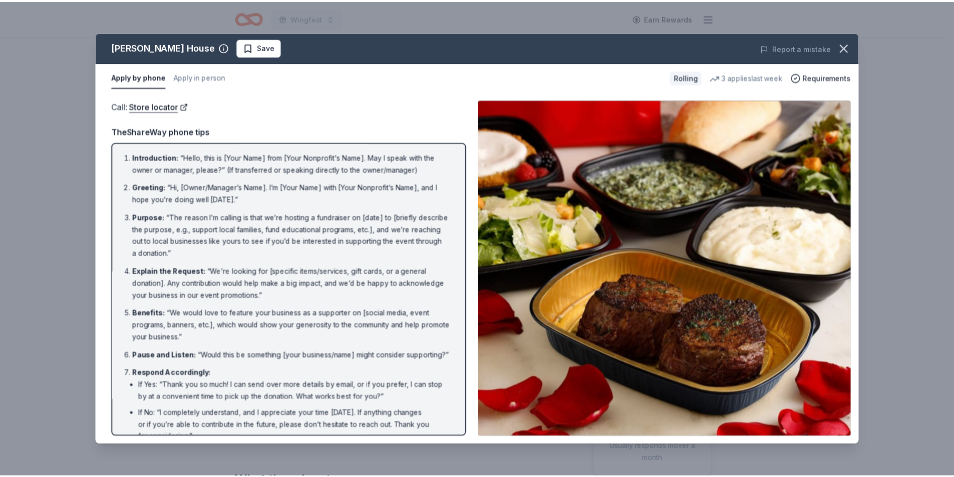
scroll to position [58, 0]
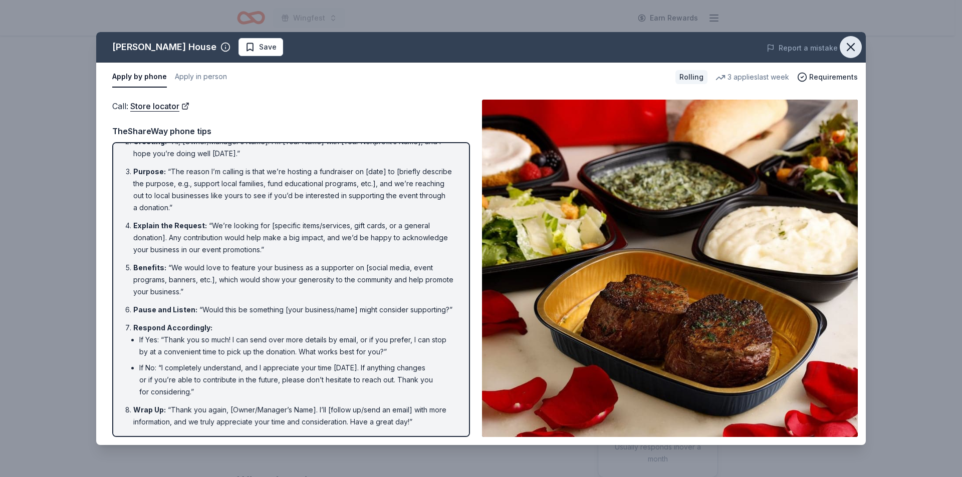
click at [852, 46] on icon "button" at bounding box center [850, 47] width 7 height 7
